Goal: Information Seeking & Learning: Learn about a topic

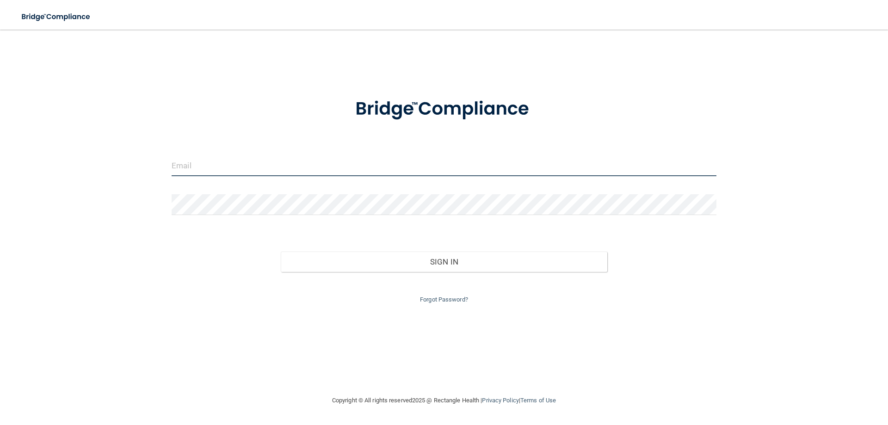
click at [264, 174] on input "email" at bounding box center [444, 165] width 545 height 21
click at [271, 166] on input "email" at bounding box center [444, 165] width 545 height 21
type input "[EMAIL_ADDRESS][DOMAIN_NAME]"
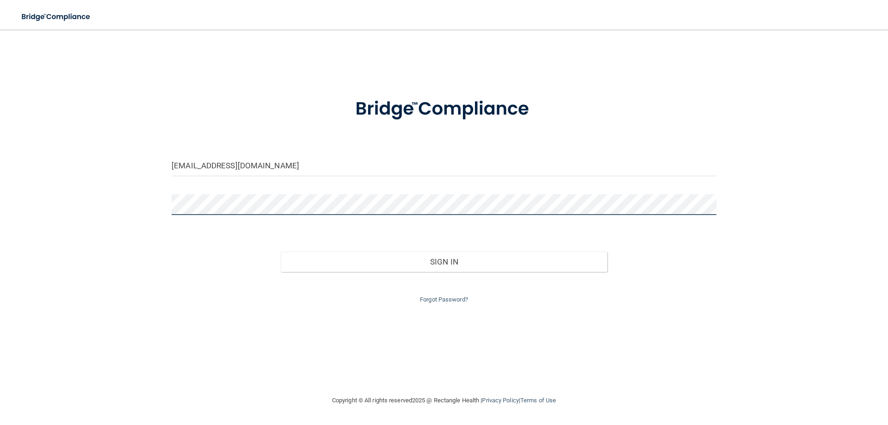
click at [281, 252] on button "Sign In" at bounding box center [444, 262] width 327 height 20
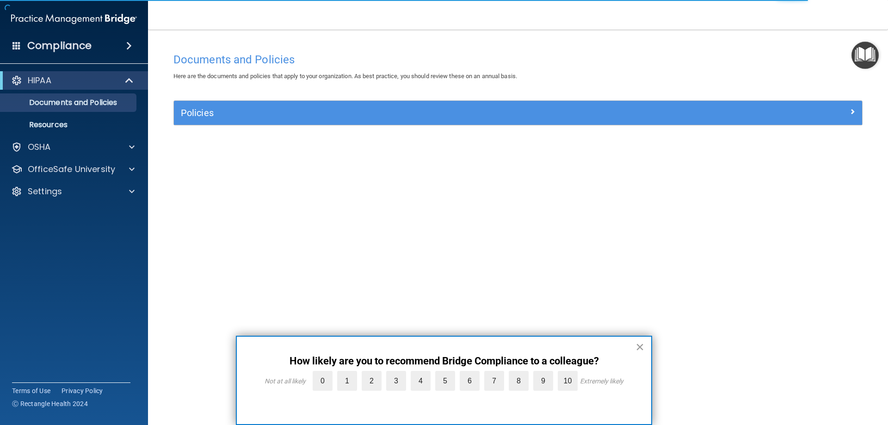
click at [640, 347] on button "×" at bounding box center [640, 347] width 9 height 15
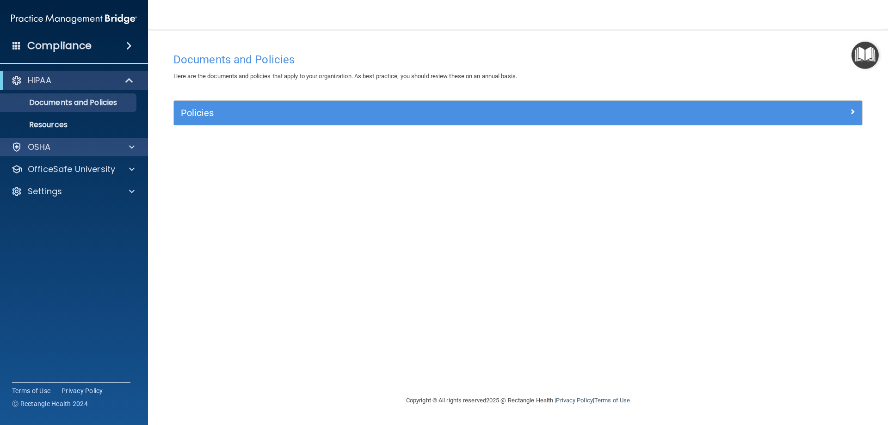
click at [29, 153] on div "OSHA" at bounding box center [74, 147] width 148 height 19
click at [130, 147] on span at bounding box center [132, 147] width 6 height 11
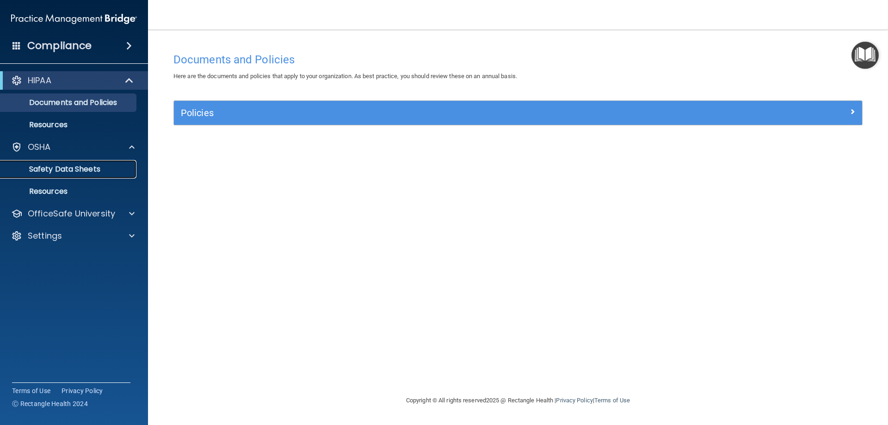
click at [107, 171] on p "Safety Data Sheets" at bounding box center [69, 169] width 126 height 9
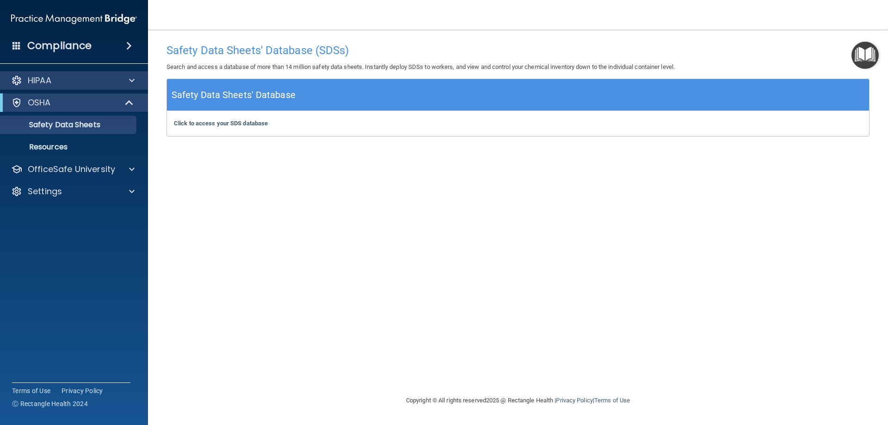
click at [67, 86] on div "HIPAA" at bounding box center [74, 80] width 148 height 19
click at [130, 83] on span at bounding box center [132, 80] width 6 height 11
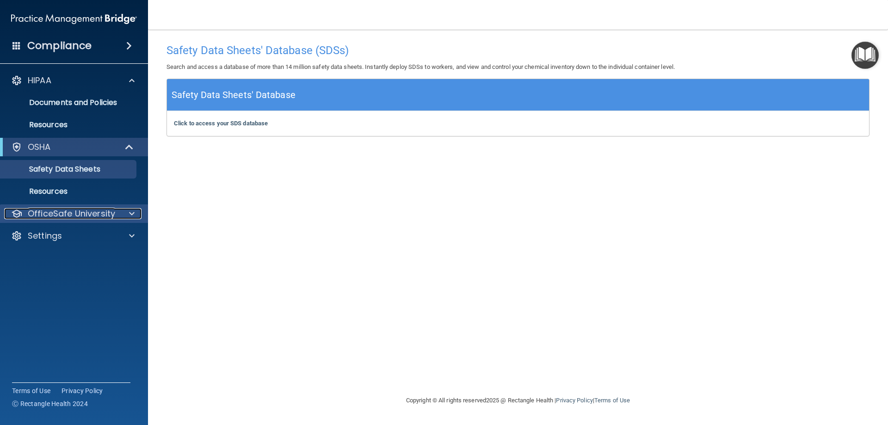
click at [128, 217] on div at bounding box center [130, 213] width 23 height 11
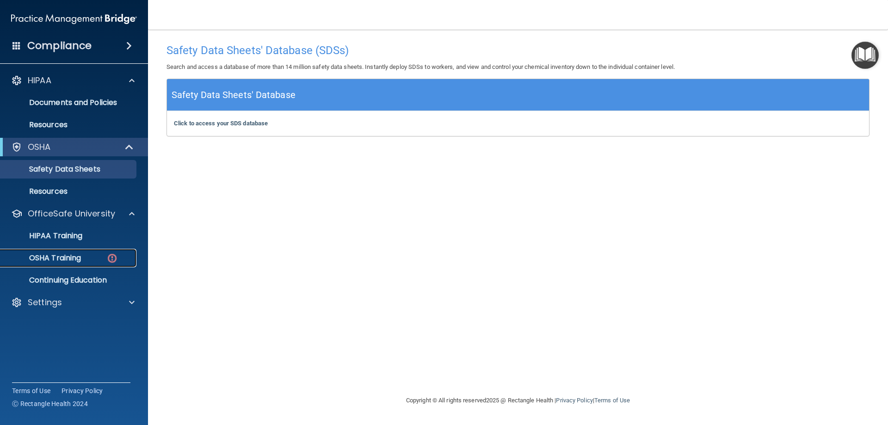
click at [94, 255] on div "OSHA Training" at bounding box center [69, 257] width 126 height 9
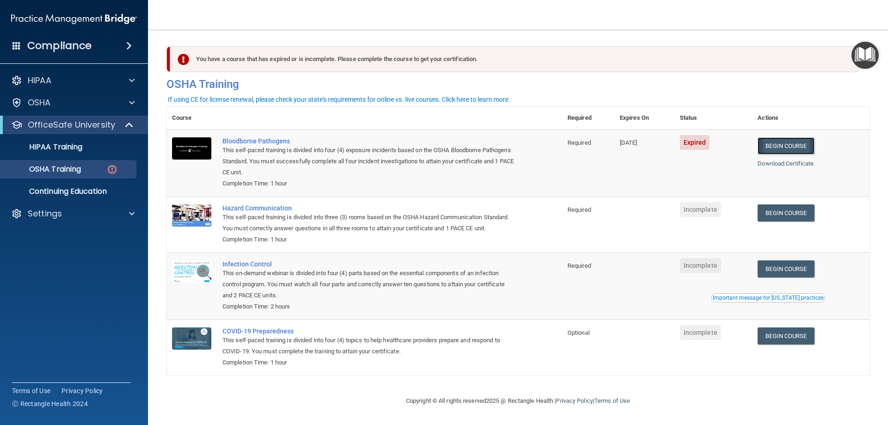
click at [797, 146] on link "Begin Course" at bounding box center [786, 145] width 56 height 17
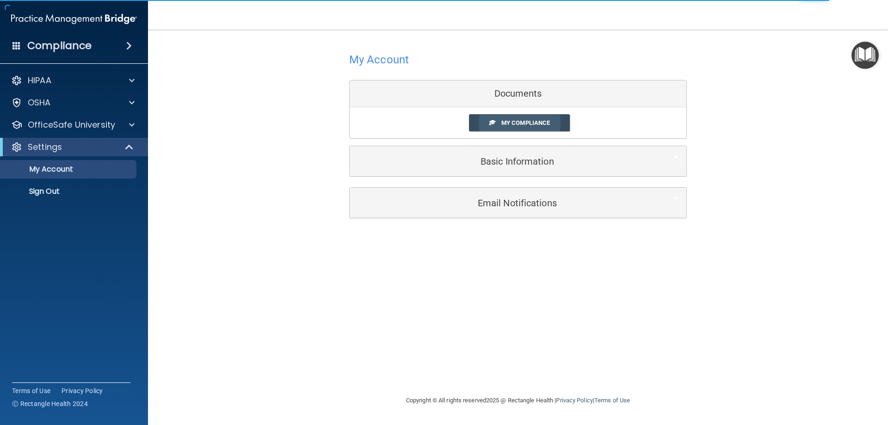
click at [503, 124] on span "My Compliance" at bounding box center [525, 122] width 49 height 7
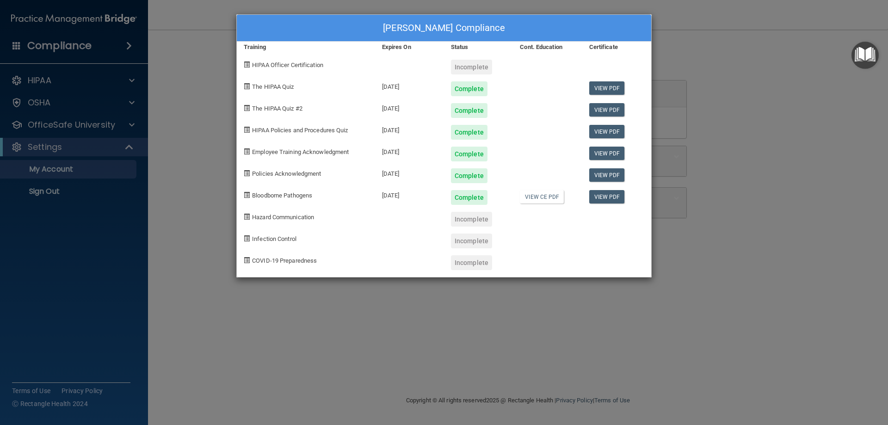
click at [307, 267] on div "COVID-19 Preparedness" at bounding box center [306, 259] width 138 height 22
click at [692, 48] on div "Jenny Li's Compliance Training Expires On Status Cont. Education Certificate HI…" at bounding box center [444, 212] width 888 height 425
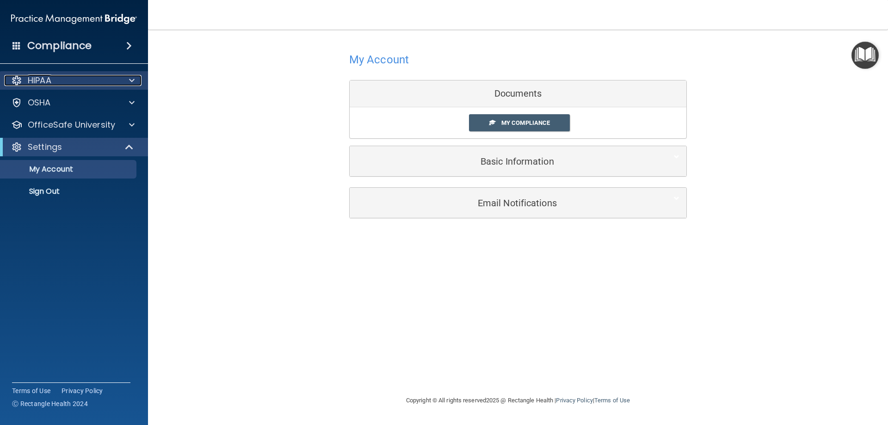
click at [80, 80] on div "HIPAA" at bounding box center [61, 80] width 115 height 11
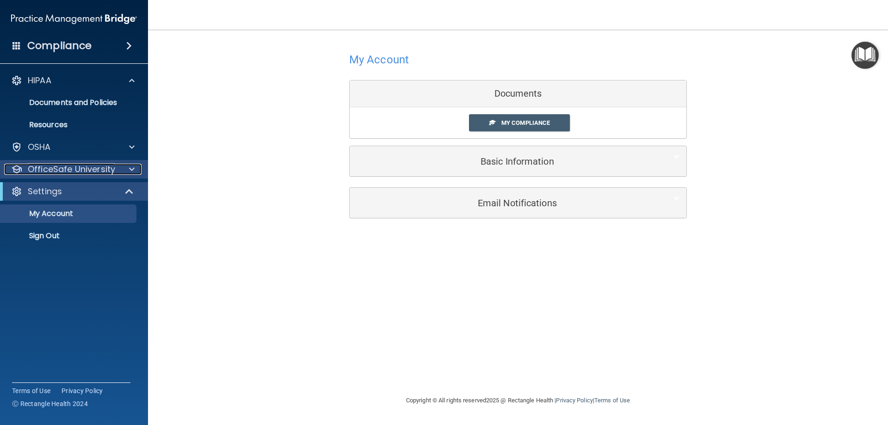
click at [124, 174] on div at bounding box center [130, 169] width 23 height 11
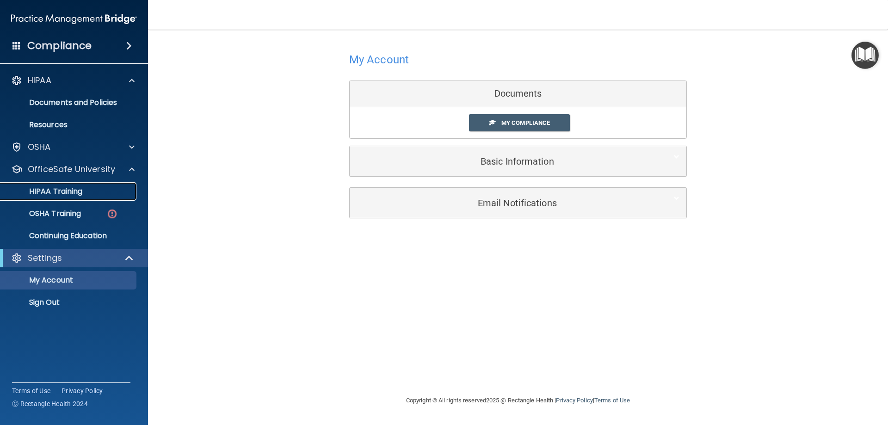
click at [113, 193] on div "HIPAA Training" at bounding box center [69, 191] width 126 height 9
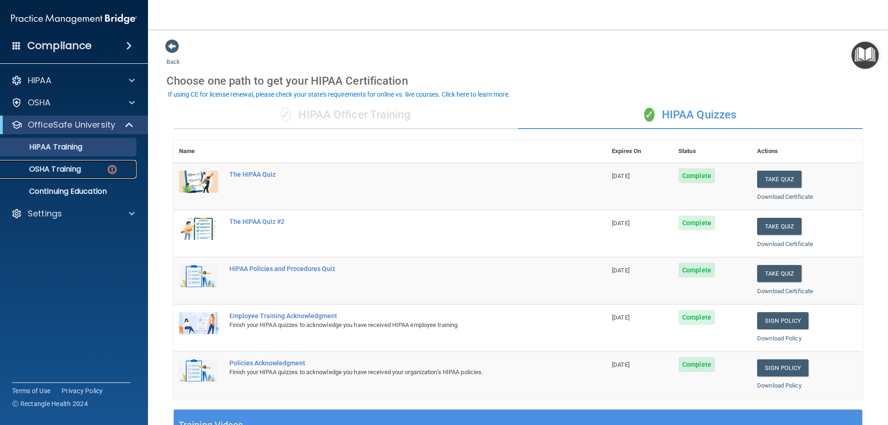
click at [87, 175] on link "OSHA Training" at bounding box center [64, 169] width 146 height 19
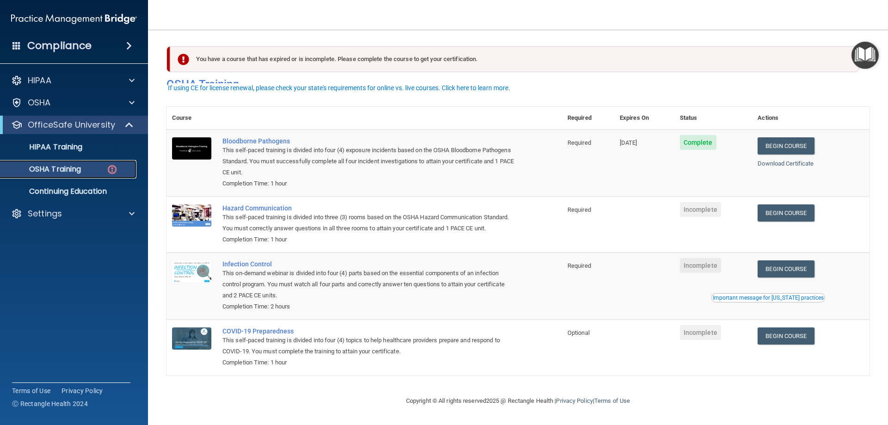
scroll to position [12, 0]
click at [810, 204] on link "Begin Course" at bounding box center [786, 212] width 56 height 17
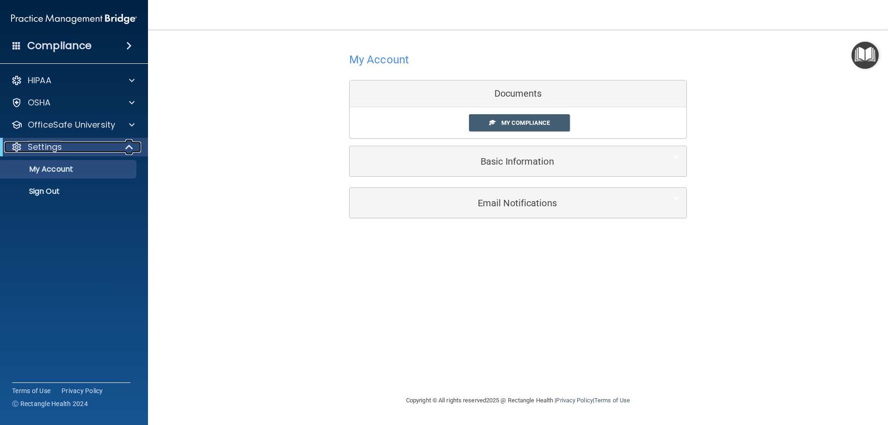
click at [70, 144] on div "Settings" at bounding box center [61, 147] width 114 height 11
click at [71, 143] on div "Settings" at bounding box center [61, 147] width 114 height 11
click at [62, 168] on p "My Account" at bounding box center [69, 169] width 126 height 9
click at [499, 112] on div "My Compliance My Compliance My BAA" at bounding box center [518, 122] width 337 height 31
click at [501, 118] on link "My Compliance" at bounding box center [519, 122] width 101 height 17
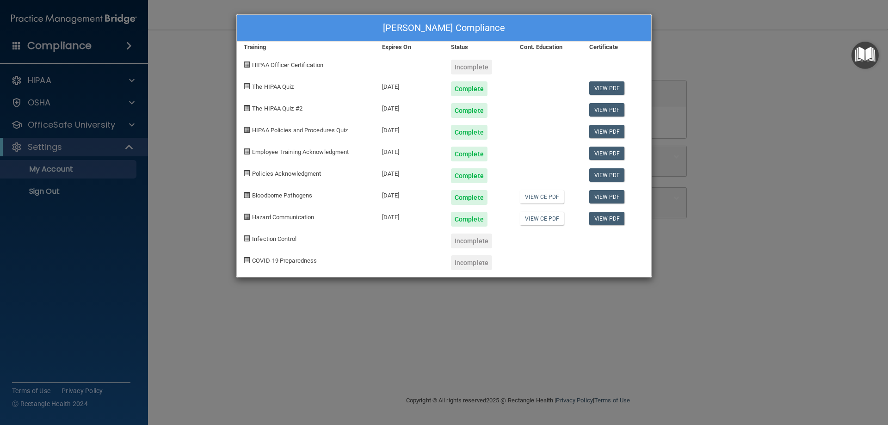
click at [401, 304] on div "Jenny Li's Compliance Training Expires On Status Cont. Education Certificate HI…" at bounding box center [444, 212] width 888 height 425
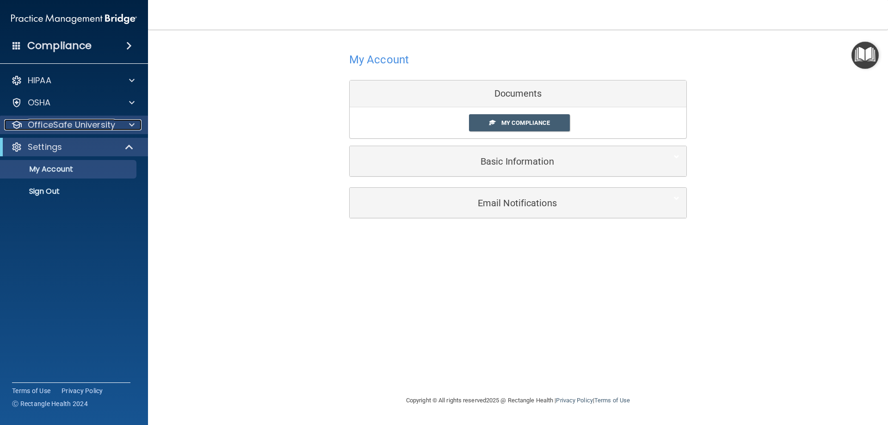
click at [107, 125] on p "OfficeSafe University" at bounding box center [71, 124] width 87 height 11
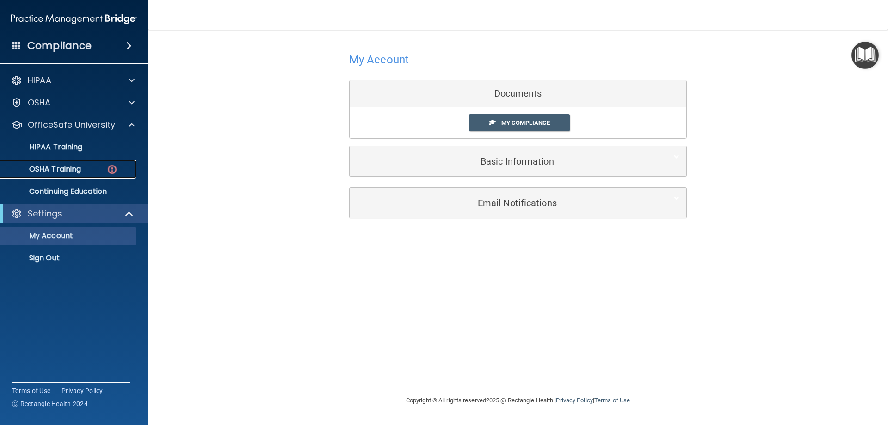
click at [108, 167] on img at bounding box center [112, 170] width 12 height 12
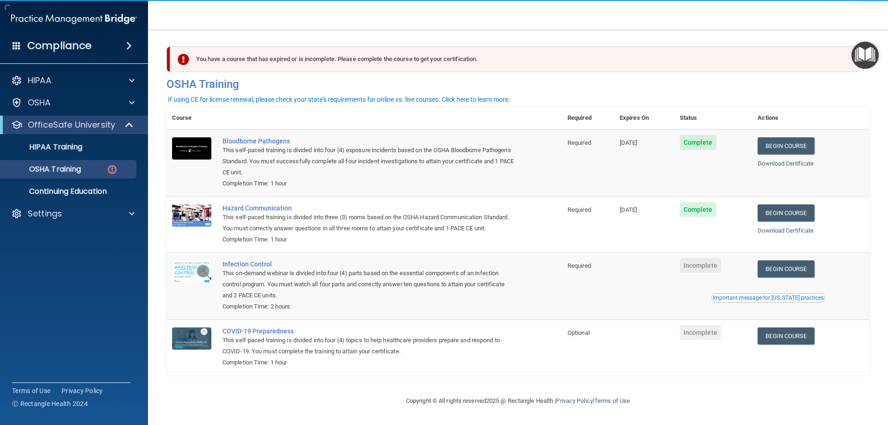
click at [630, 290] on td at bounding box center [644, 286] width 60 height 67
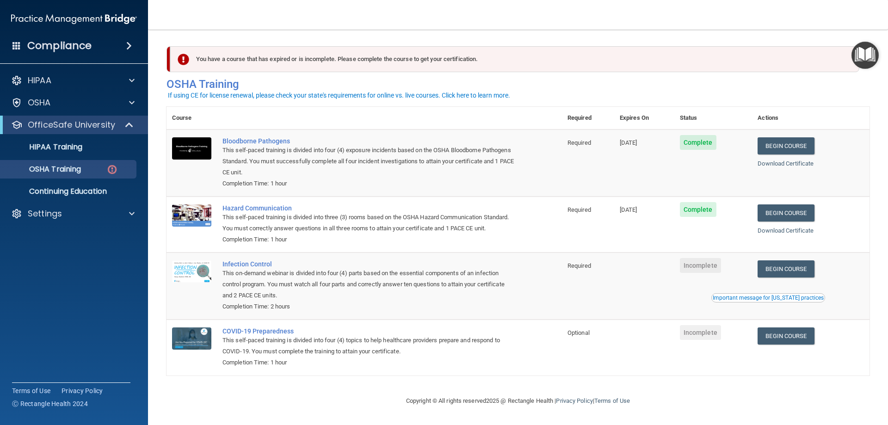
scroll to position [12, 0]
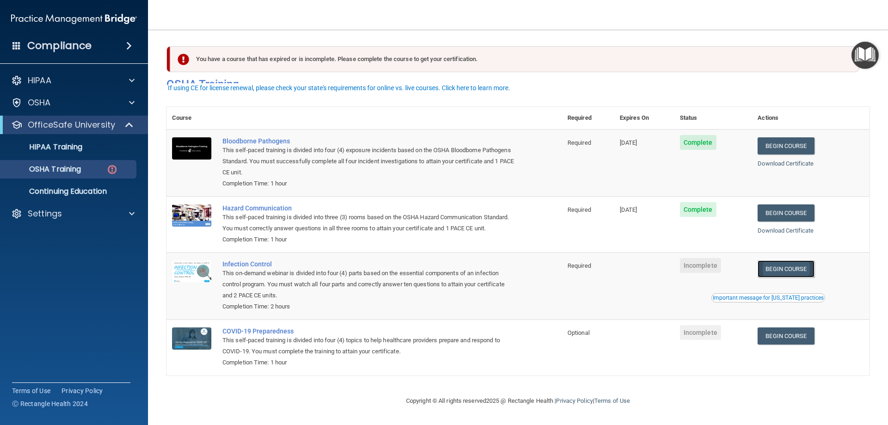
click at [796, 266] on link "Begin Course" at bounding box center [786, 268] width 56 height 17
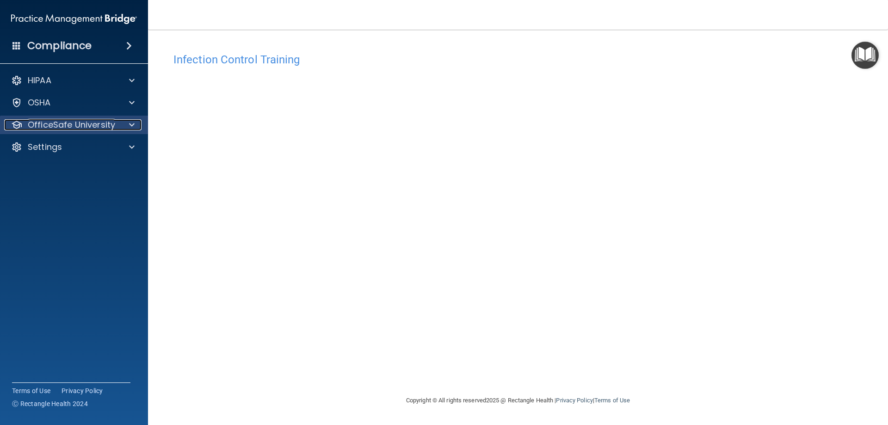
click at [63, 126] on p "OfficeSafe University" at bounding box center [71, 124] width 87 height 11
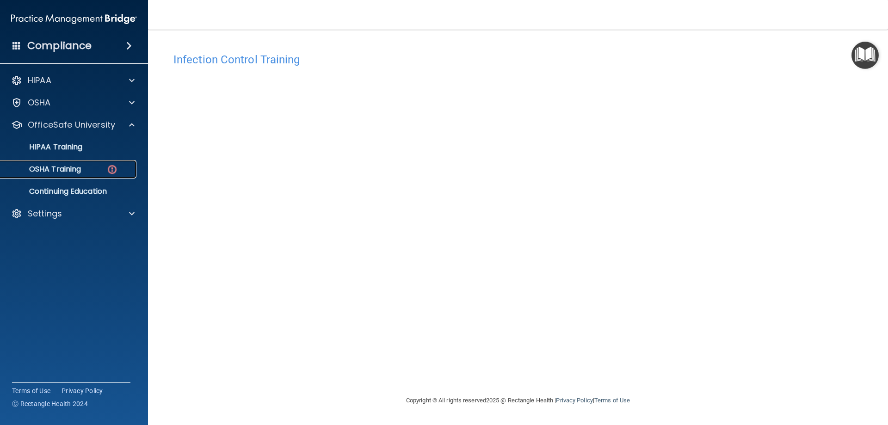
click at [108, 173] on img at bounding box center [112, 170] width 12 height 12
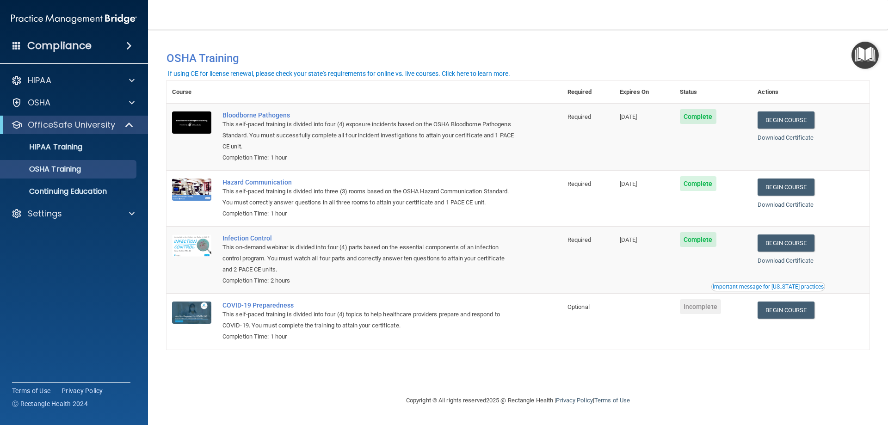
click at [783, 287] on div "Important message for [US_STATE] practices" at bounding box center [768, 287] width 111 height 6
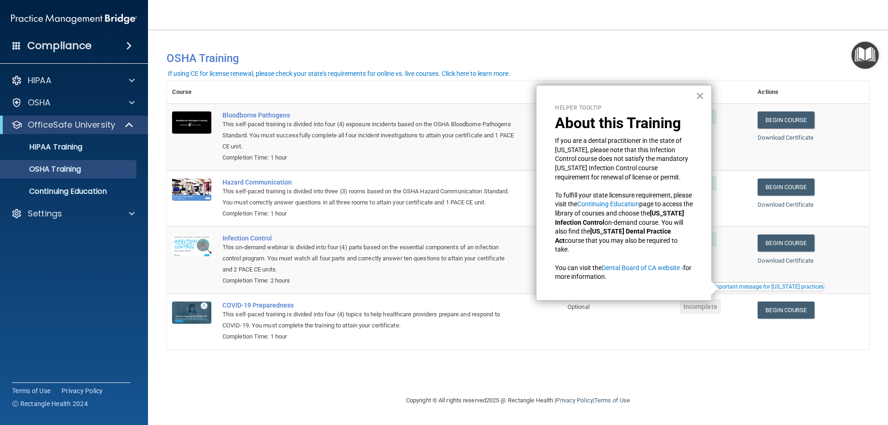
click at [699, 92] on button "×" at bounding box center [700, 95] width 9 height 15
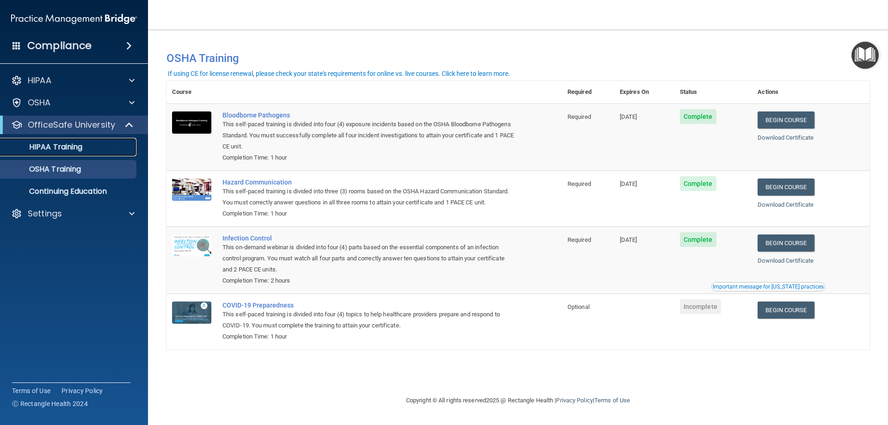
click at [78, 148] on p "HIPAA Training" at bounding box center [44, 146] width 76 height 9
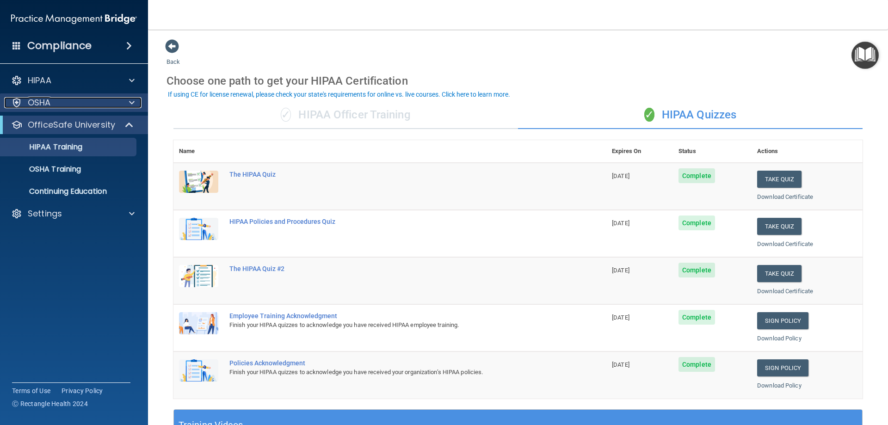
click at [54, 102] on div "OSHA" at bounding box center [61, 102] width 115 height 11
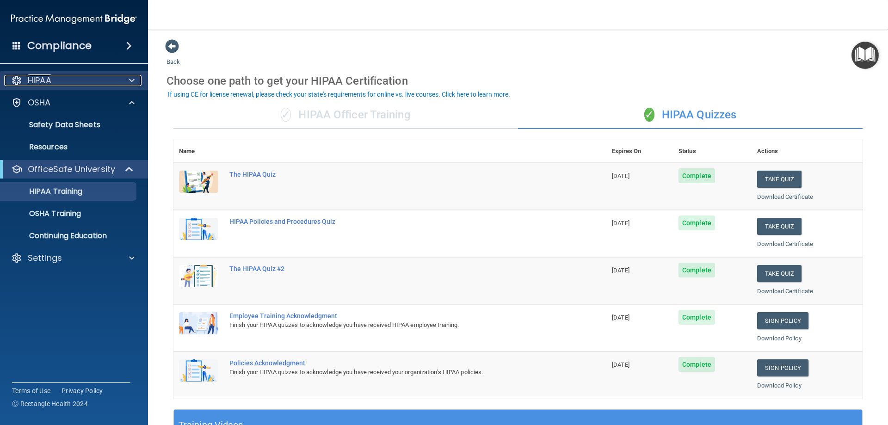
click at [132, 81] on span at bounding box center [132, 80] width 6 height 11
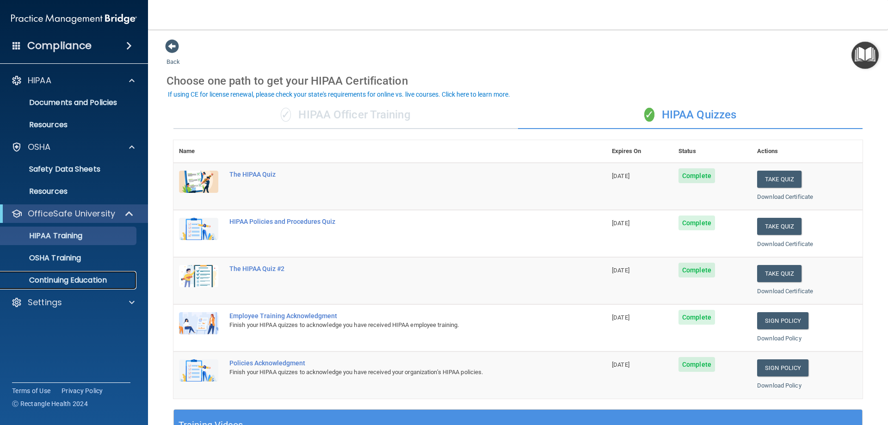
click at [92, 277] on p "Continuing Education" at bounding box center [69, 280] width 126 height 9
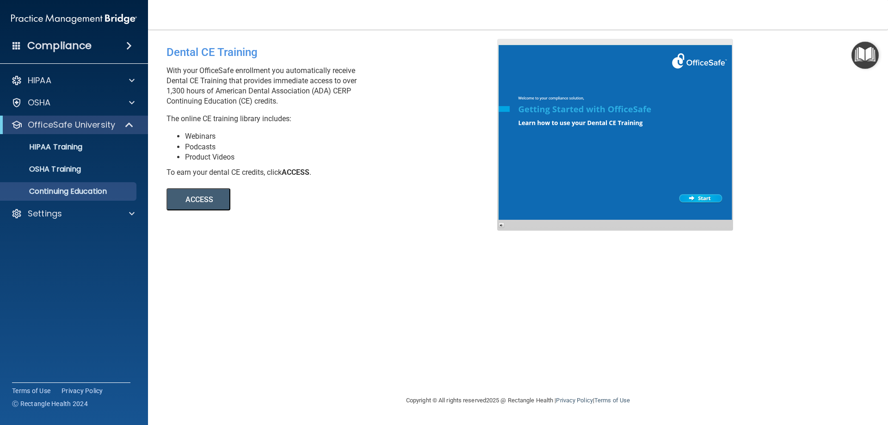
click at [182, 197] on button "ACCESS" at bounding box center [199, 199] width 64 height 22
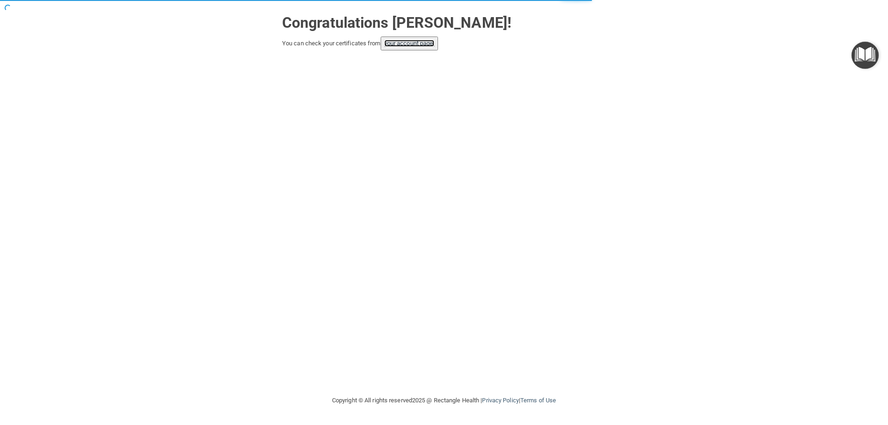
click at [401, 45] on link "your account page!" at bounding box center [409, 43] width 50 height 7
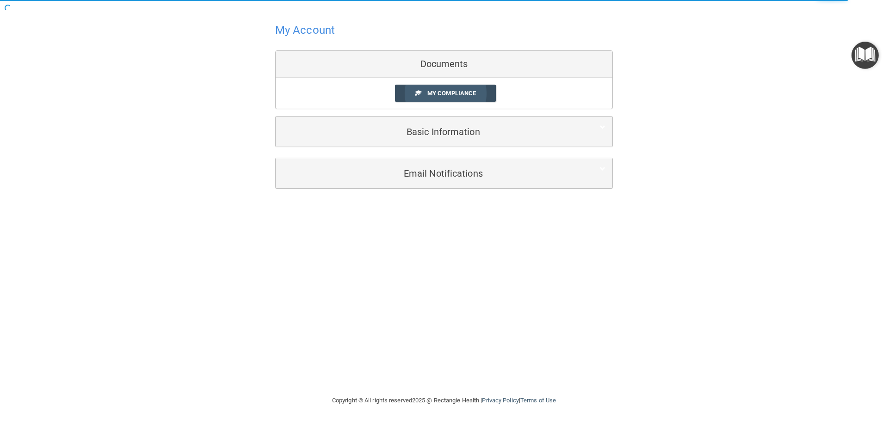
click at [454, 93] on span "My Compliance" at bounding box center [451, 93] width 49 height 7
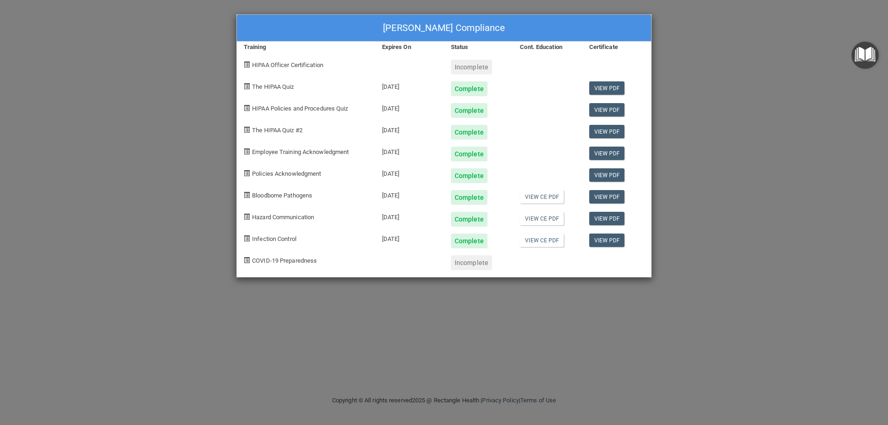
click at [686, 62] on div "[PERSON_NAME] Compliance Training Expires On Status Cont. Education Certificate…" at bounding box center [444, 212] width 888 height 425
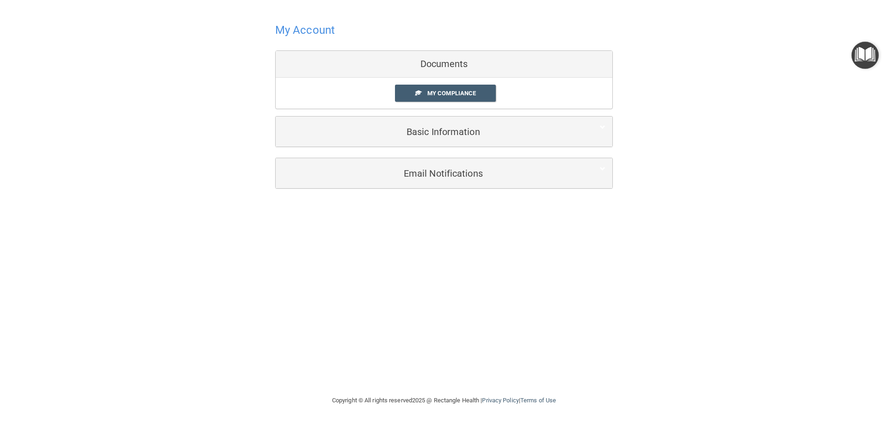
click at [306, 31] on h4 "My Account" at bounding box center [305, 30] width 60 height 12
